Goal: Navigation & Orientation: Find specific page/section

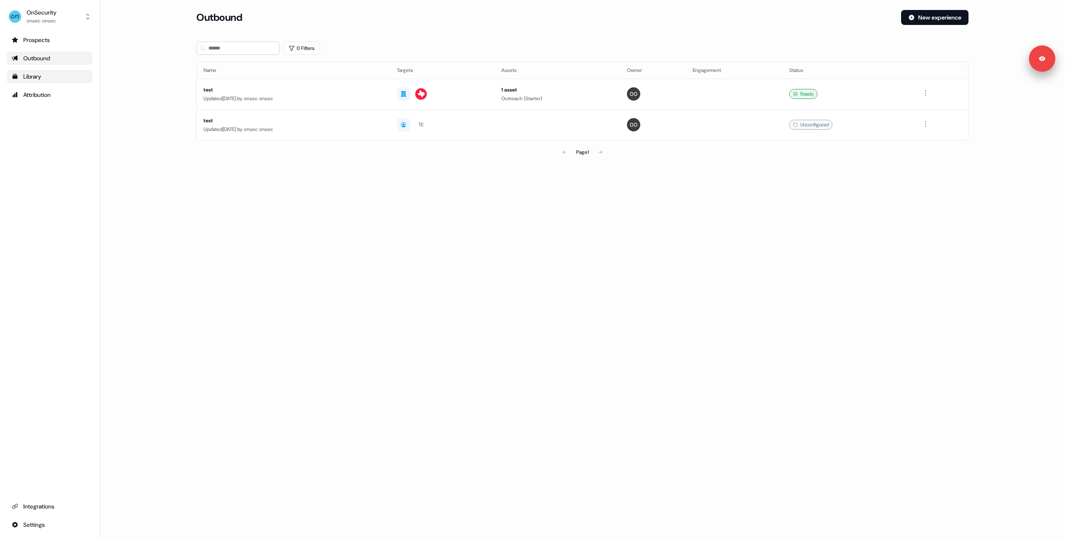
click at [45, 79] on div "Library" at bounding box center [50, 76] width 76 height 8
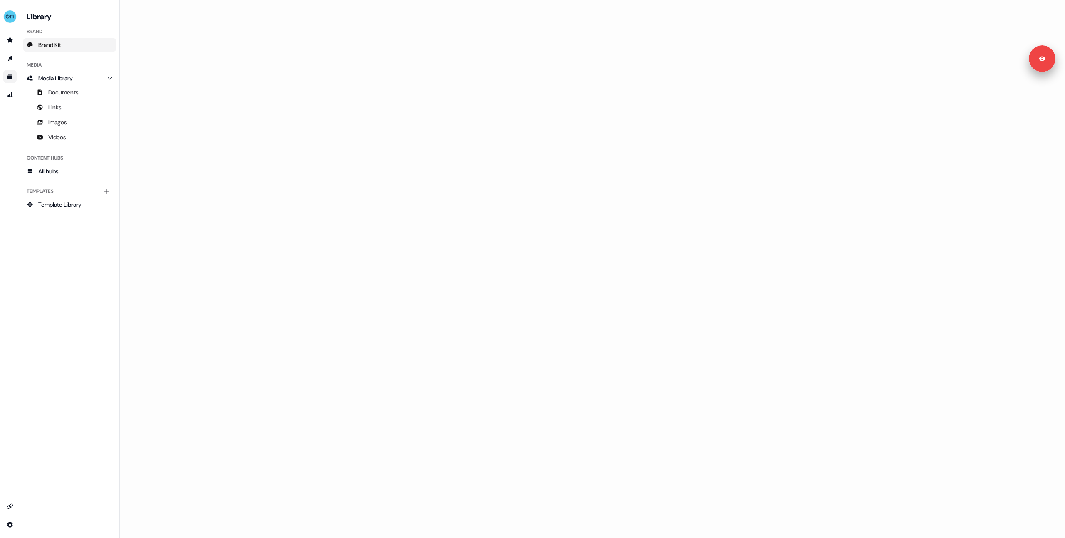
click at [66, 44] on link "Brand Kit" at bounding box center [69, 44] width 93 height 13
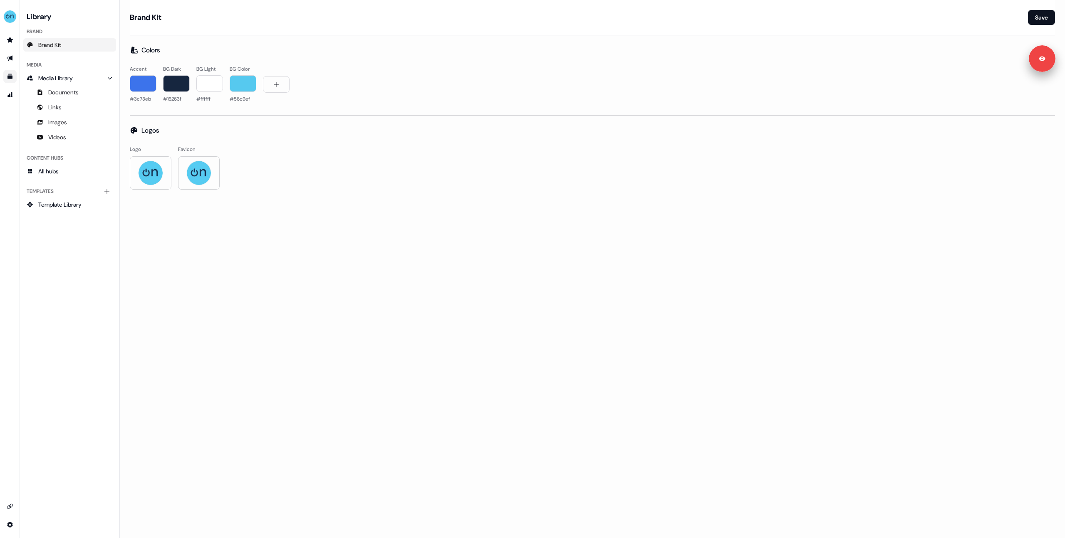
click at [10, 79] on icon "Go to templates" at bounding box center [9, 76] width 5 height 5
